Goal: Navigation & Orientation: Find specific page/section

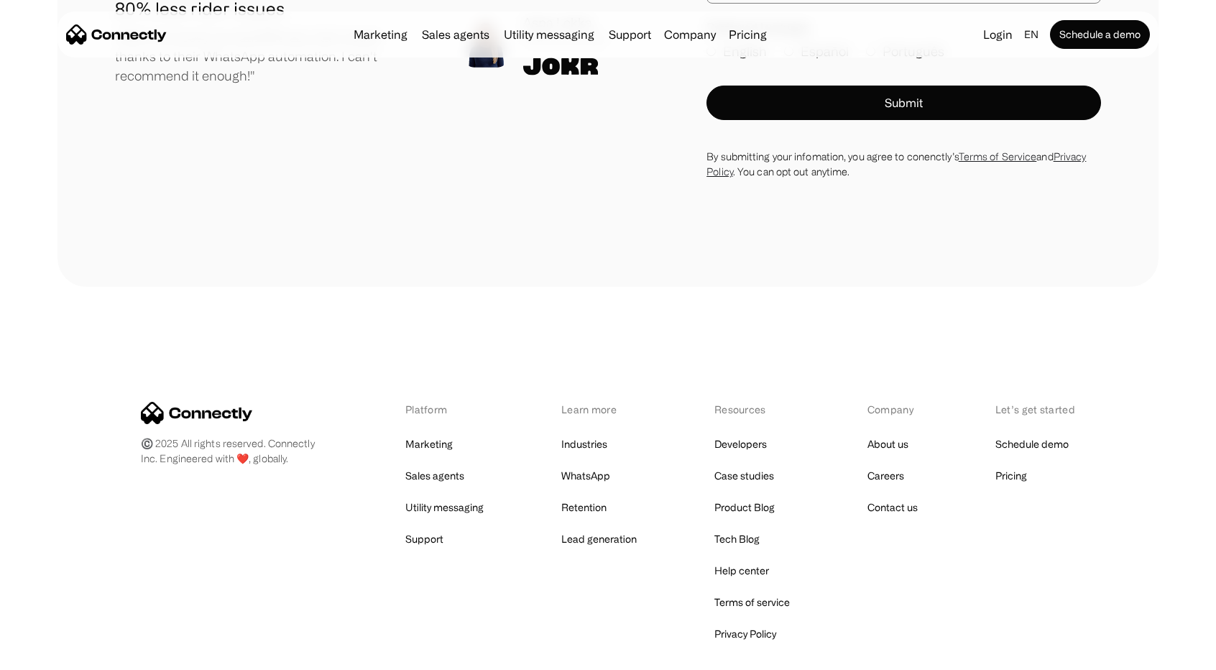
scroll to position [8119, 0]
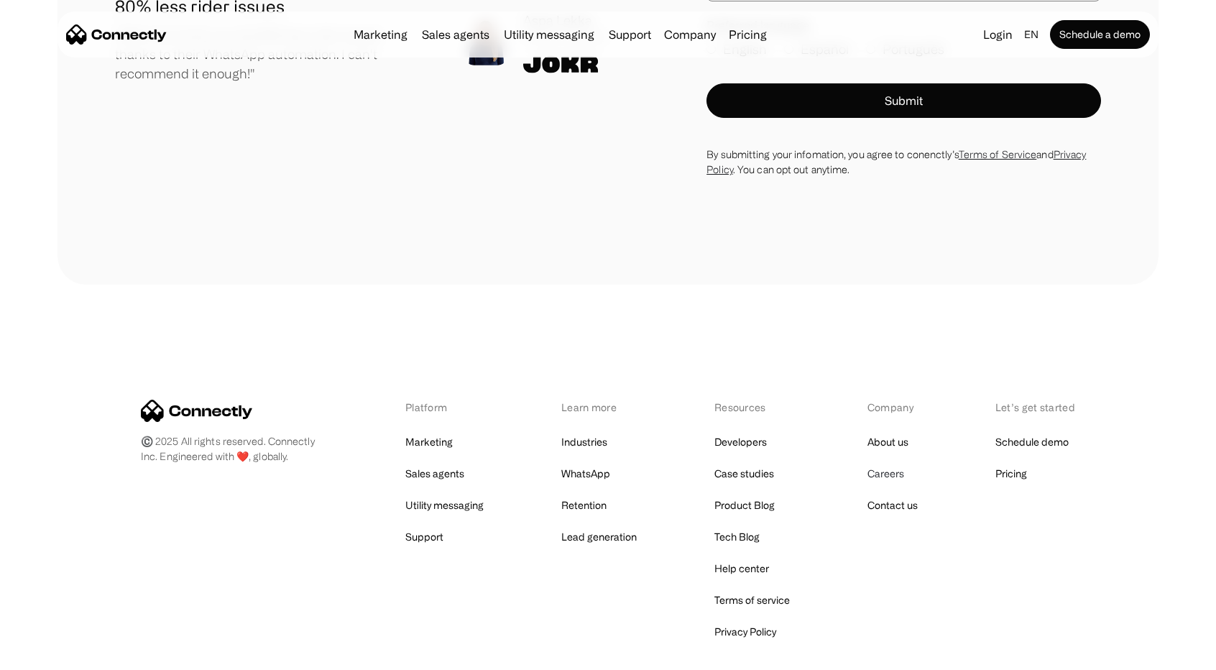
click at [895, 481] on link "Careers" at bounding box center [885, 473] width 37 height 20
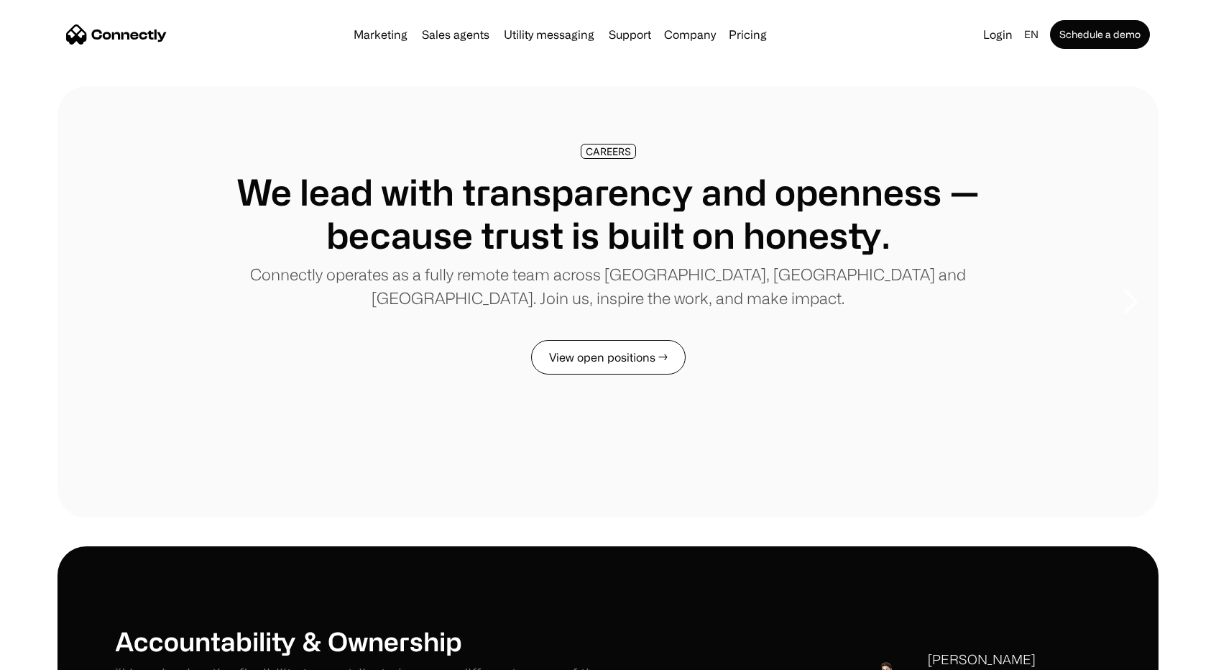
click at [614, 361] on link "View open positions →" at bounding box center [608, 357] width 154 height 34
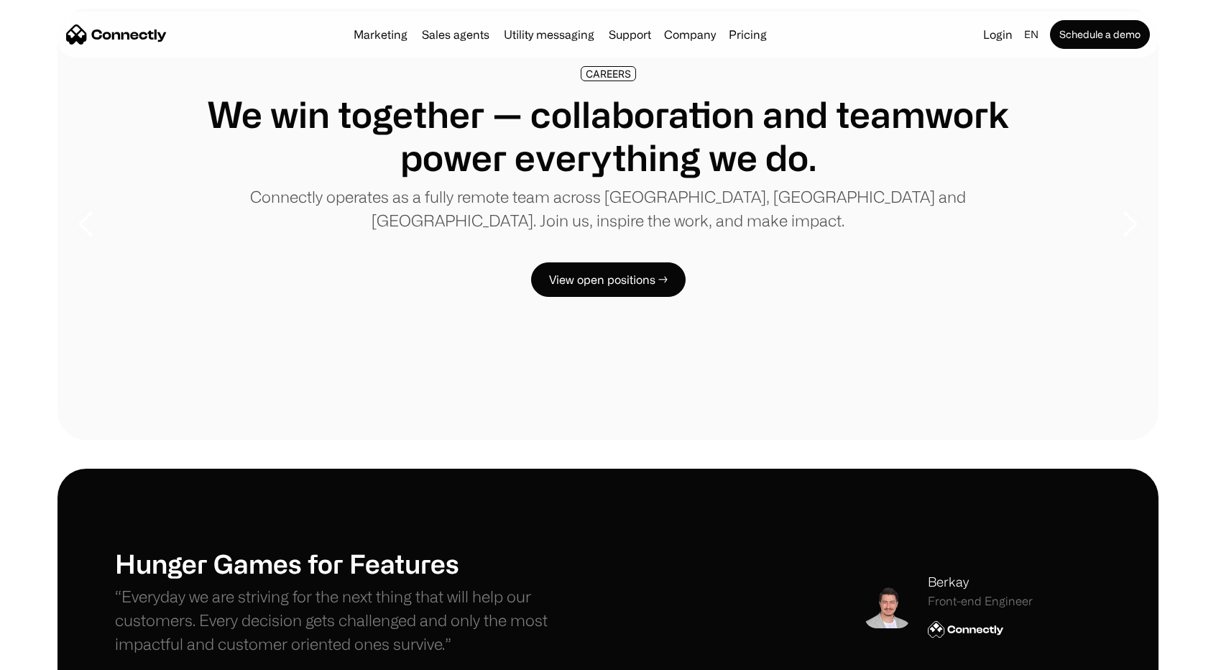
scroll to position [72, 0]
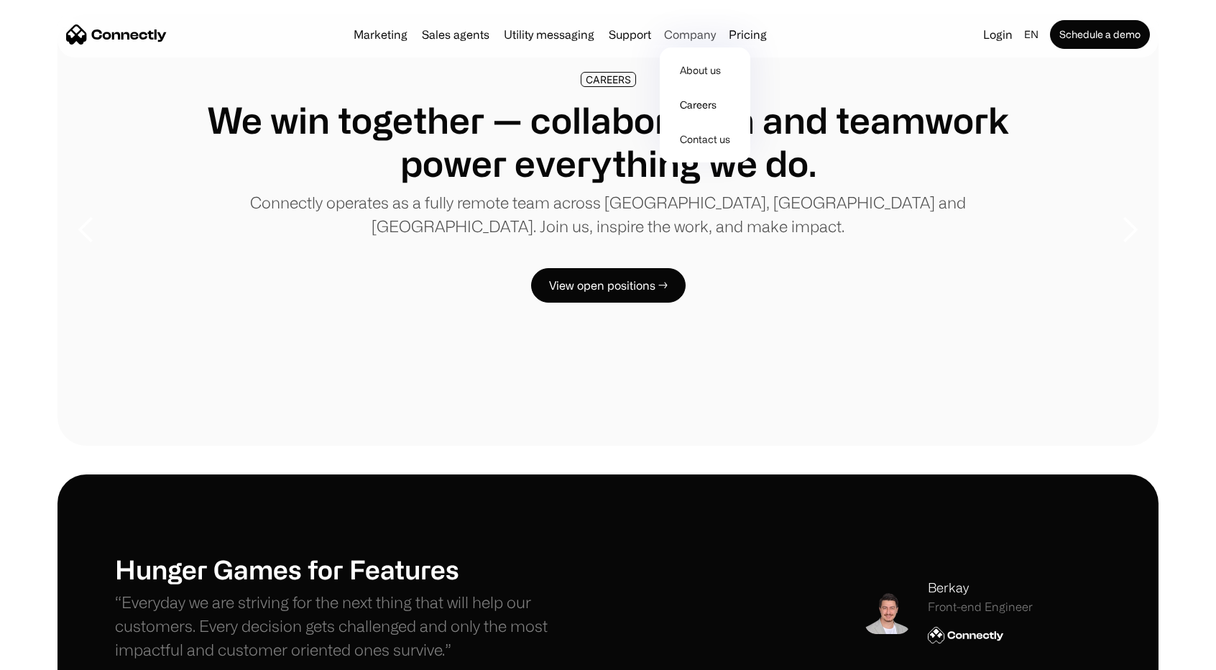
click at [700, 33] on div "Company" at bounding box center [690, 34] width 52 height 20
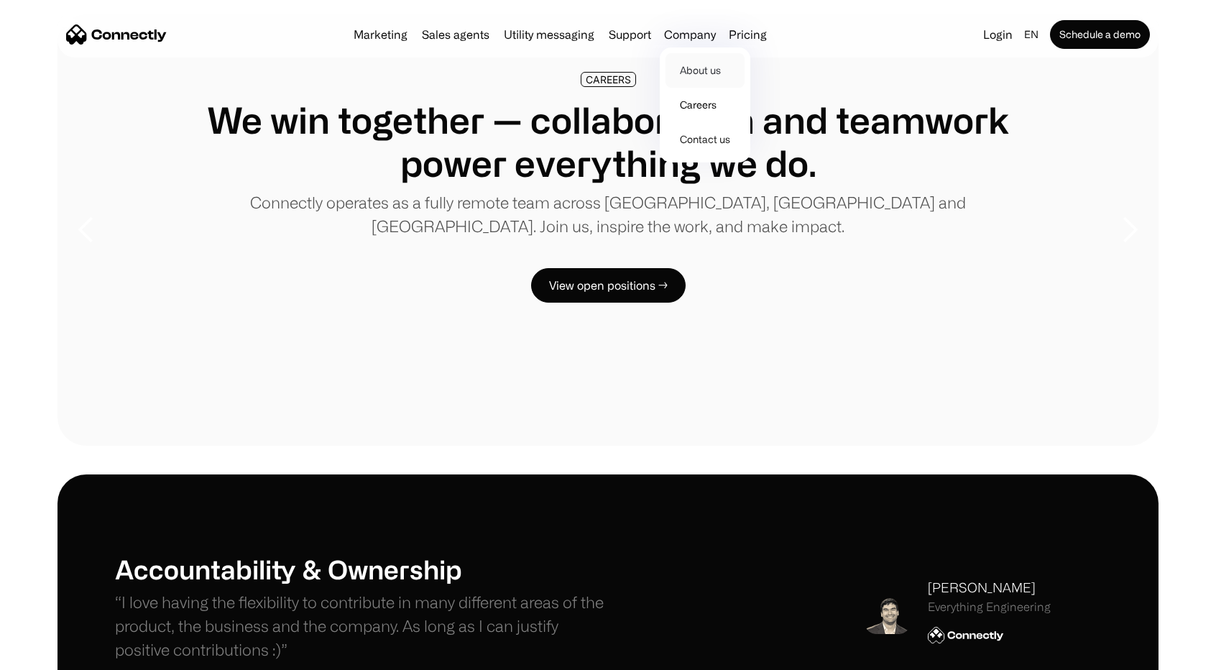
click at [694, 70] on link "About us" at bounding box center [704, 70] width 79 height 34
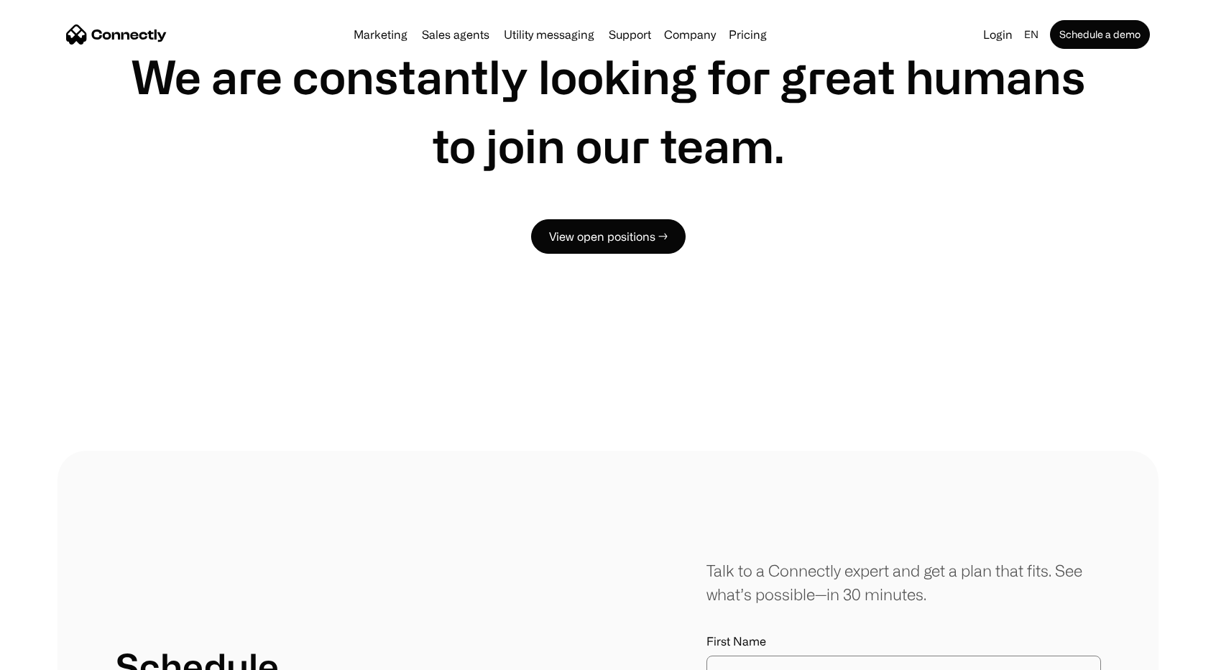
scroll to position [1150, 0]
